Goal: Task Accomplishment & Management: Use online tool/utility

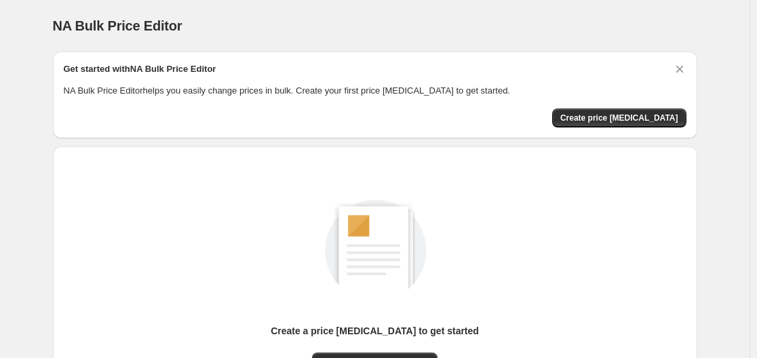
scroll to position [150, 0]
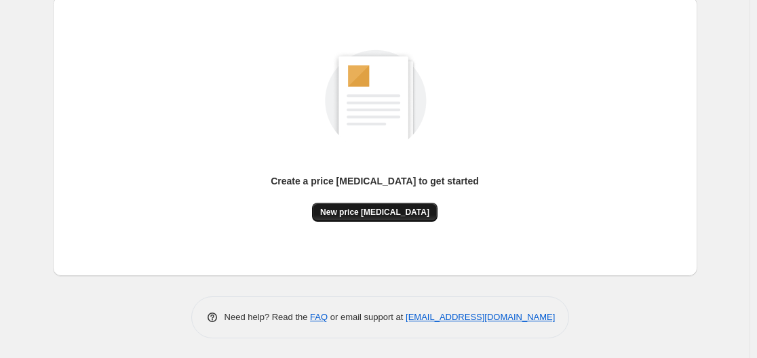
click at [384, 212] on span "New price [MEDICAL_DATA]" at bounding box center [374, 212] width 109 height 11
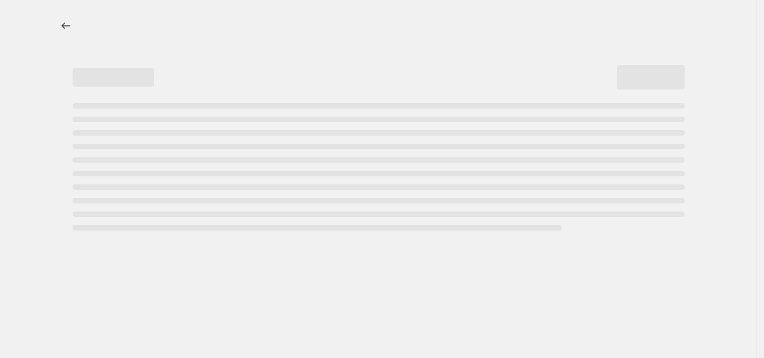
select select "percentage"
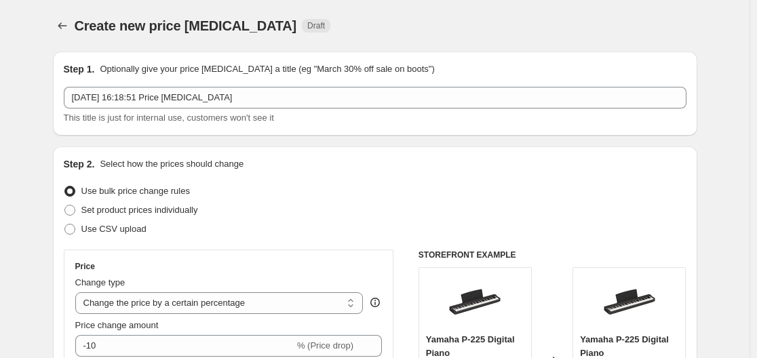
scroll to position [136, 0]
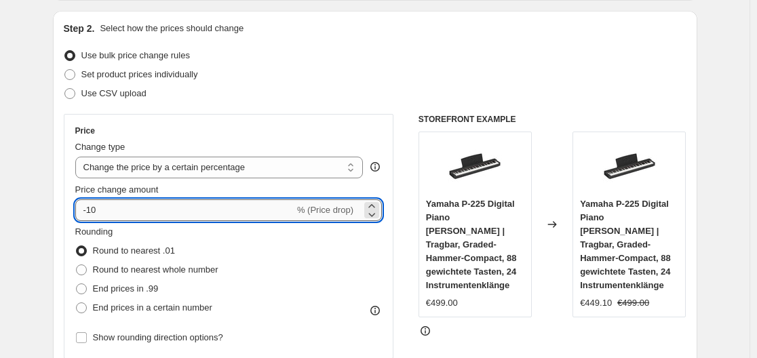
drag, startPoint x: 94, startPoint y: 210, endPoint x: 128, endPoint y: 210, distance: 34.6
click at [128, 210] on input "-10" at bounding box center [184, 210] width 219 height 22
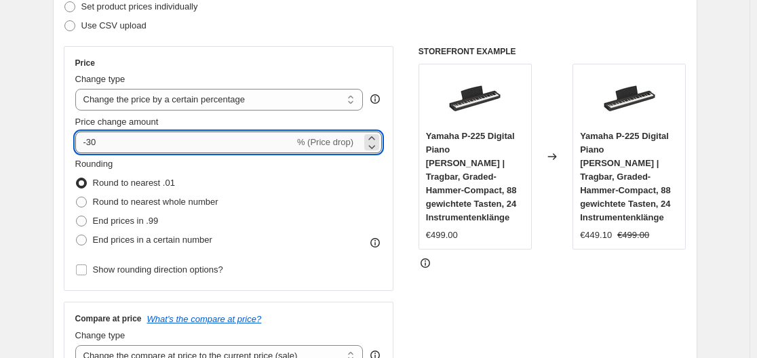
drag, startPoint x: 90, startPoint y: 142, endPoint x: 103, endPoint y: 143, distance: 13.0
click at [103, 143] on input "-30" at bounding box center [184, 143] width 219 height 22
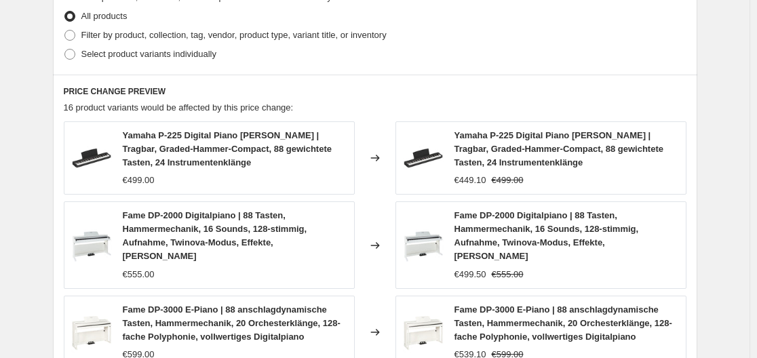
scroll to position [1018, 0]
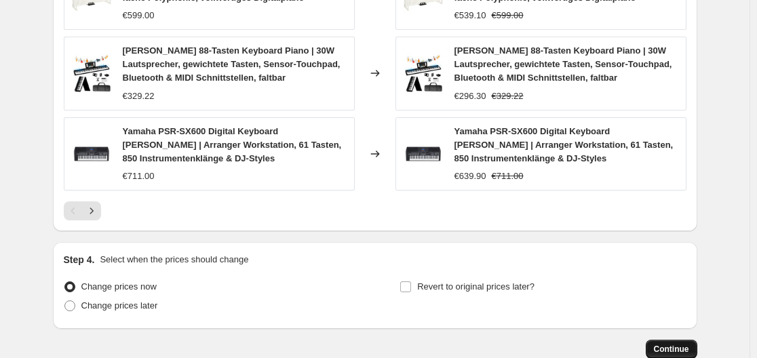
type input "-35"
click at [670, 344] on span "Continue" at bounding box center [671, 349] width 35 height 11
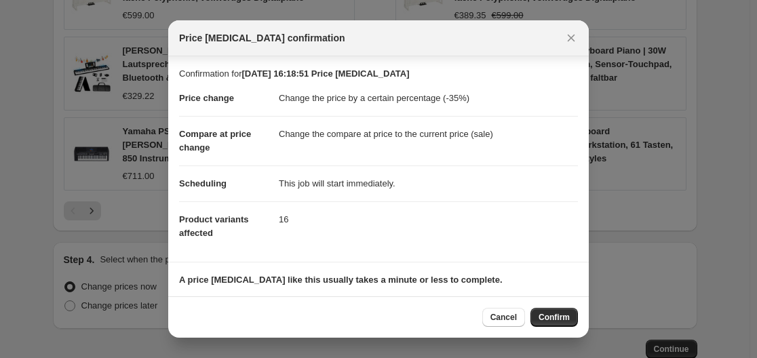
scroll to position [88, 0]
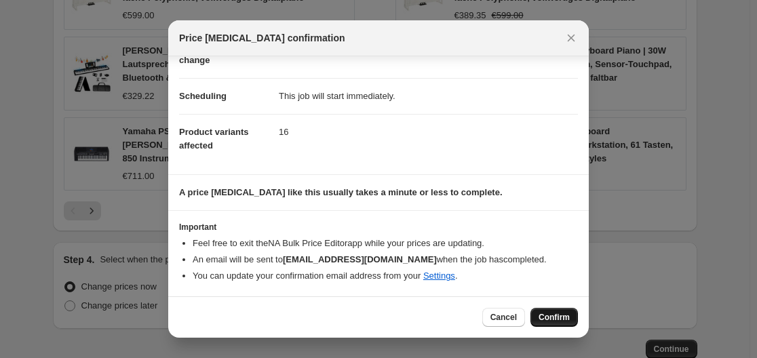
click at [556, 318] on span "Confirm" at bounding box center [554, 317] width 31 height 11
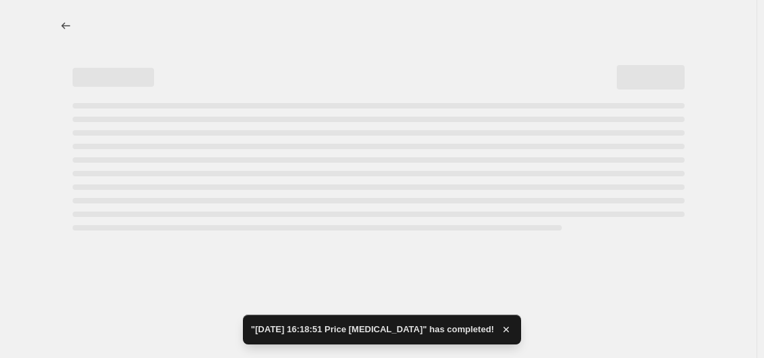
select select "percentage"
